Goal: Find specific page/section: Find specific page/section

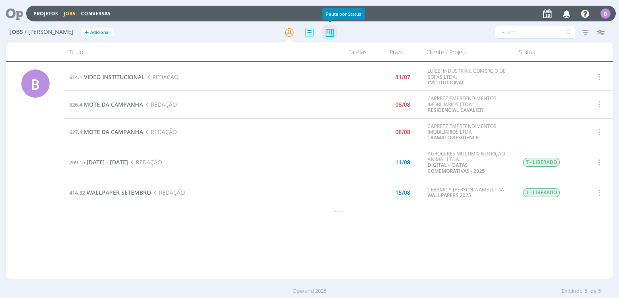
click at [329, 31] on icon at bounding box center [330, 33] width 15 height 16
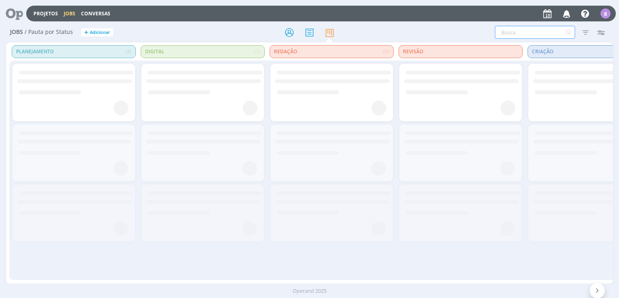
click at [517, 33] on input "text" at bounding box center [535, 32] width 80 height 13
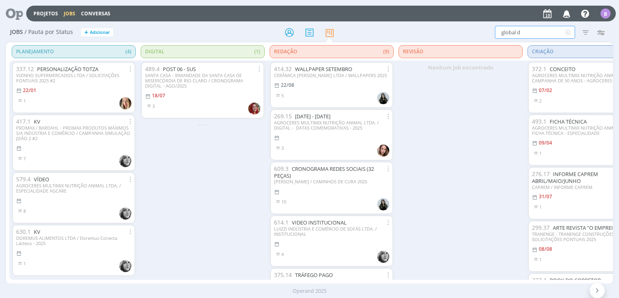
type input "global d"
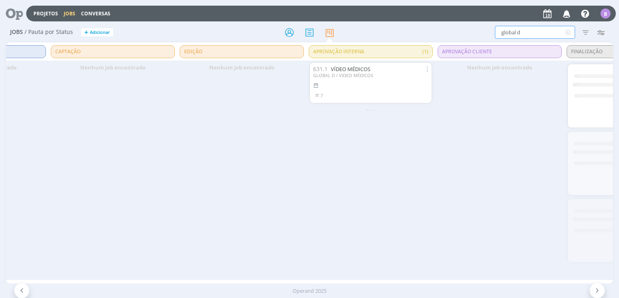
scroll to position [0, 865]
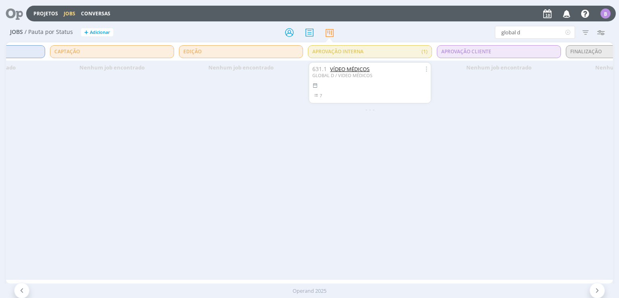
click at [354, 68] on link "VÍDEO MÉDICOS" at bounding box center [350, 68] width 40 height 7
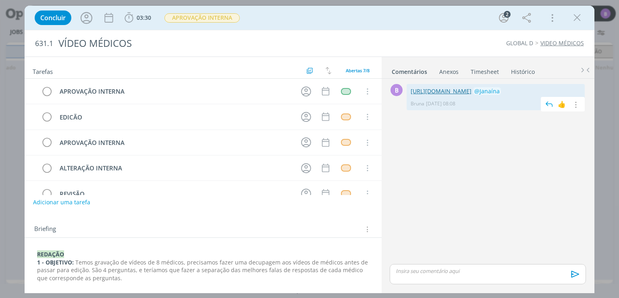
click at [472, 90] on link "[URL][DOMAIN_NAME]" at bounding box center [441, 91] width 61 height 8
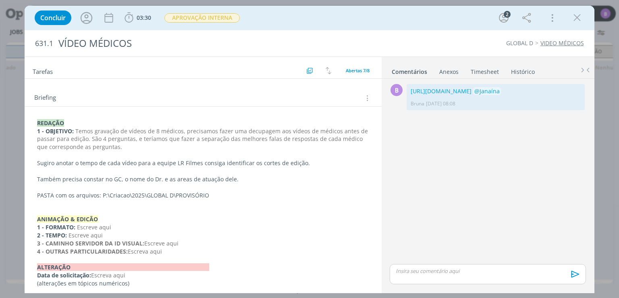
scroll to position [136, 0]
